Goal: Find specific page/section: Find specific page/section

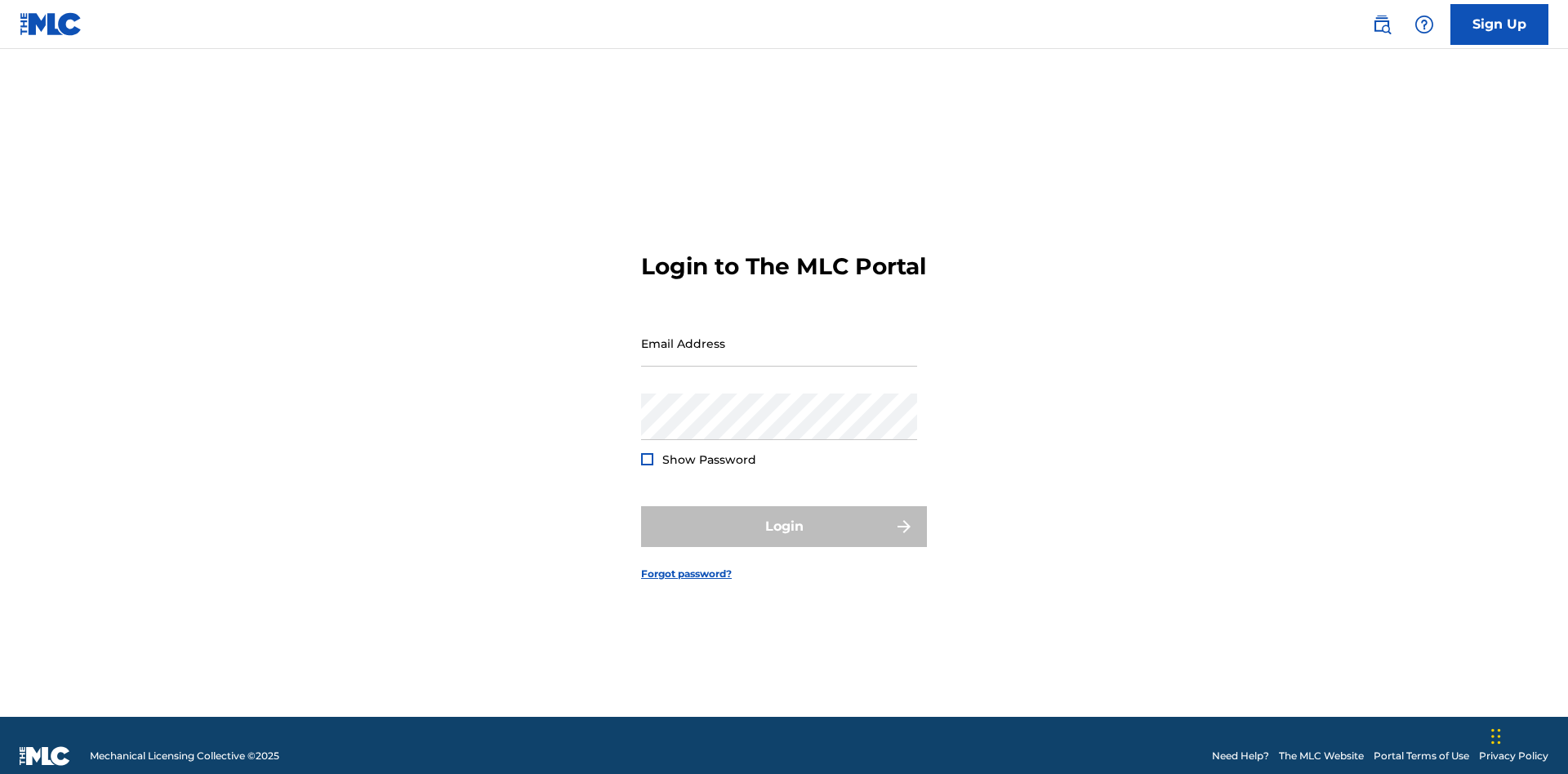
scroll to position [21, 0]
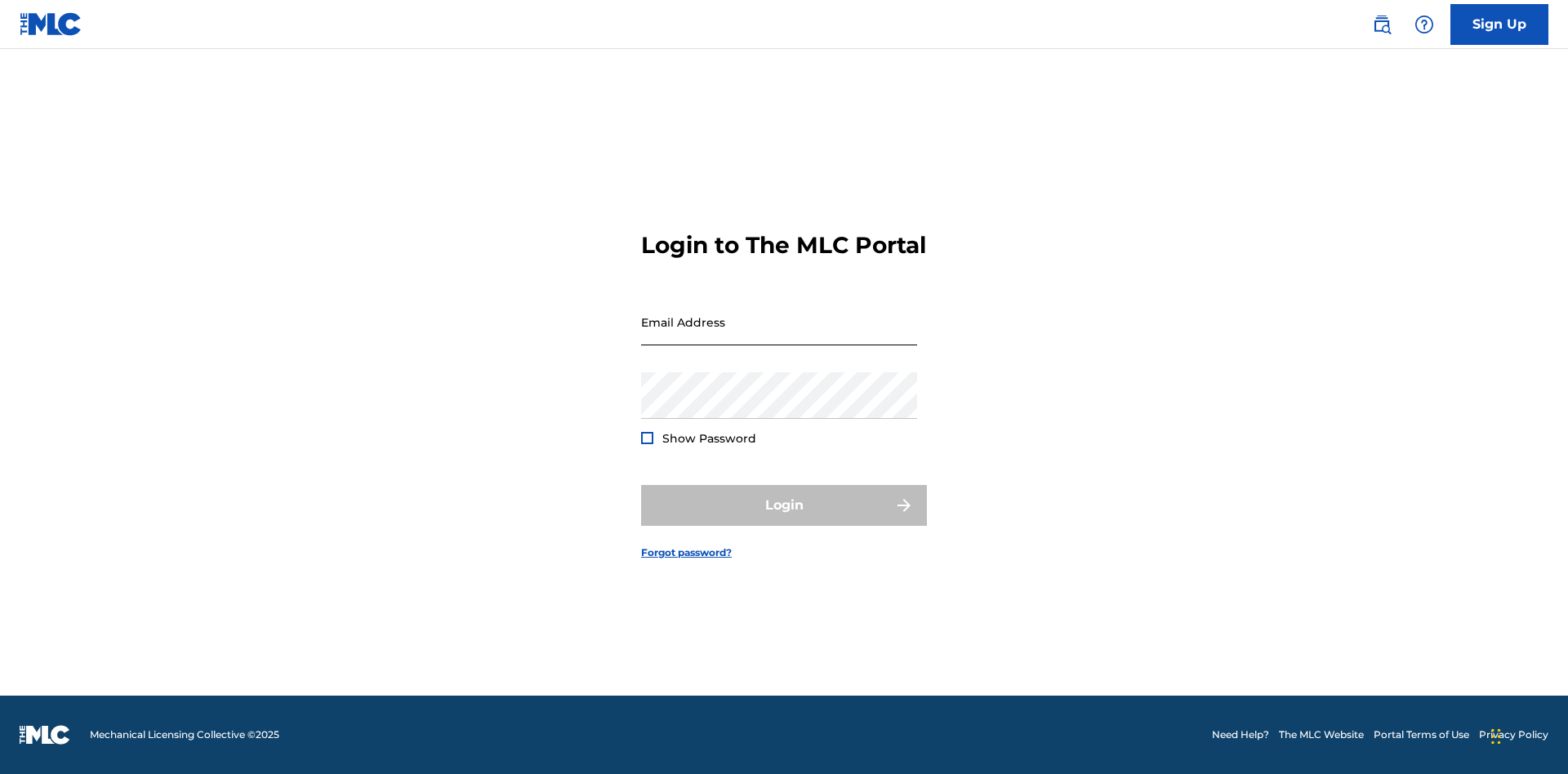
click at [779, 336] on input "Email Address" at bounding box center [779, 322] width 276 height 47
type input "[EMAIL_ADDRESS][DOMAIN_NAME]"
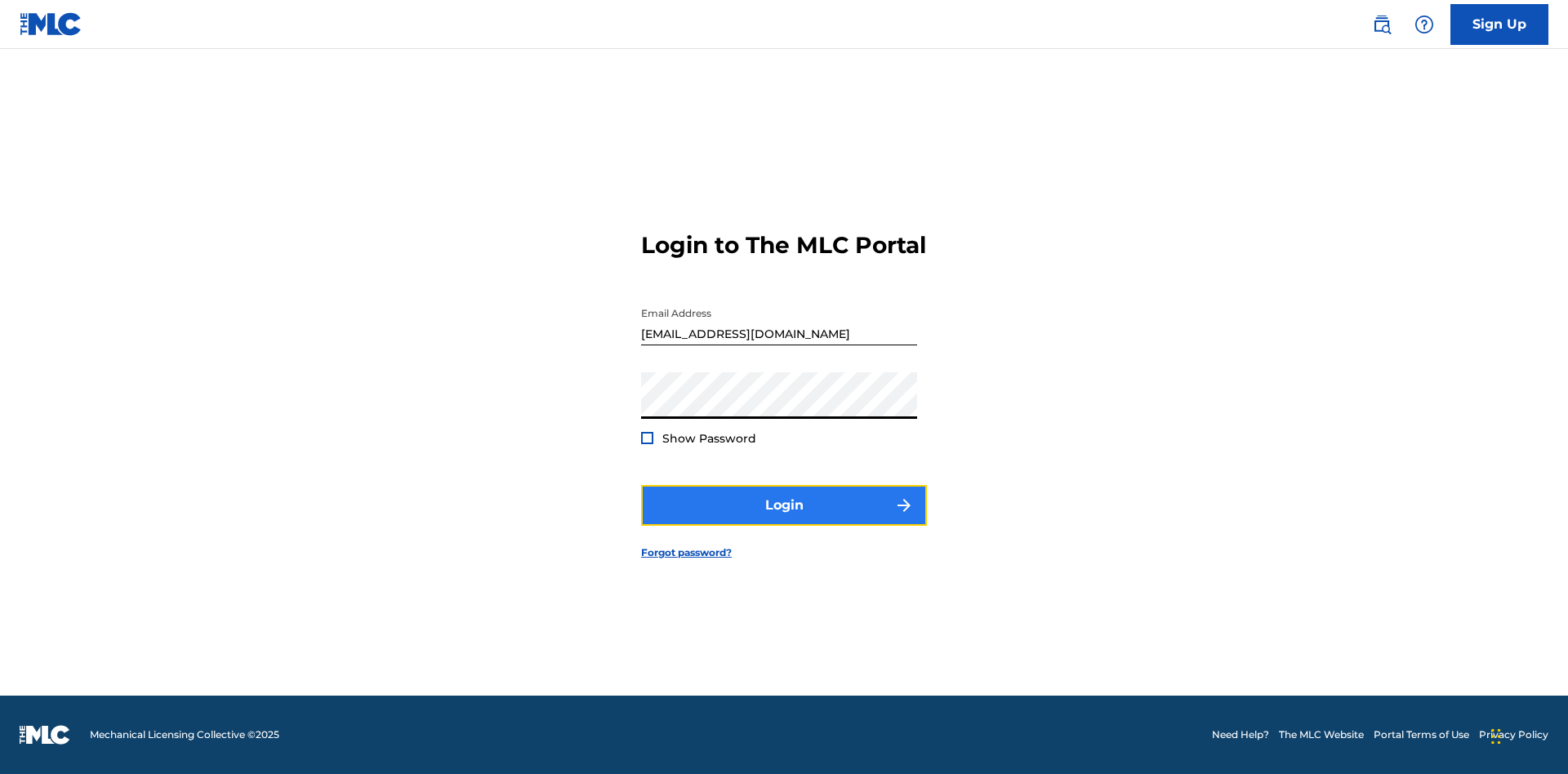
click at [784, 520] on button "Login" at bounding box center [784, 505] width 286 height 41
